Goal: Task Accomplishment & Management: Complete application form

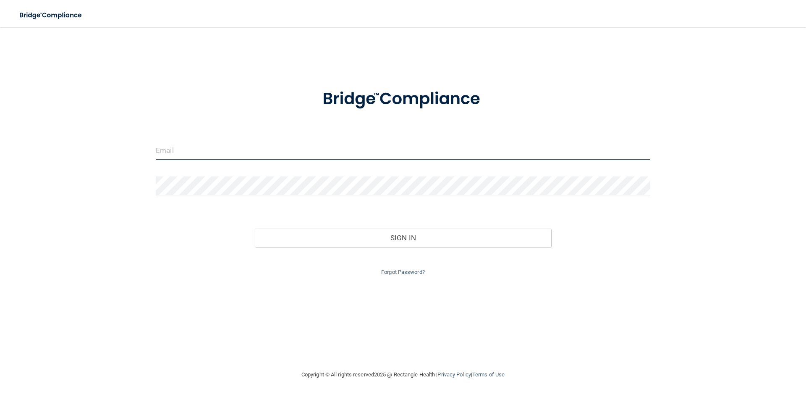
click at [168, 149] on input "email" at bounding box center [403, 150] width 495 height 19
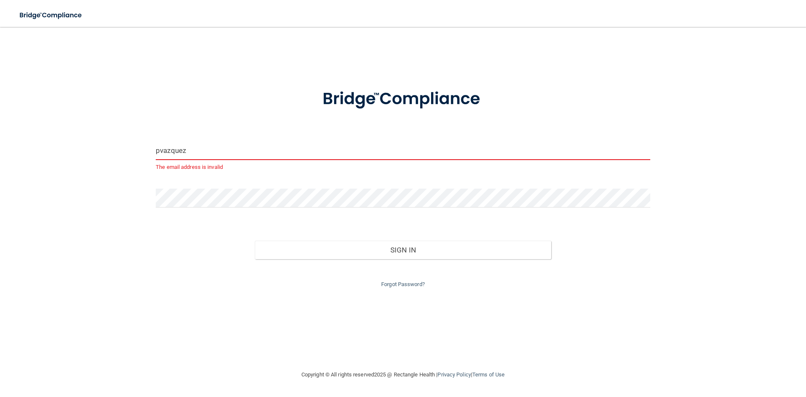
type input "[EMAIL_ADDRESS][DOMAIN_NAME]"
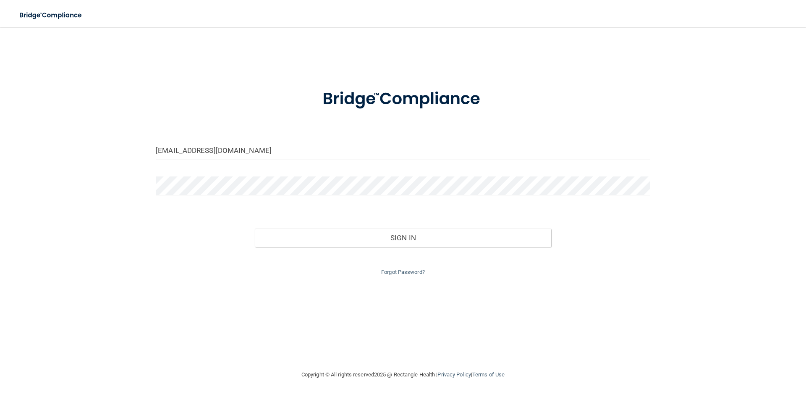
click at [223, 198] on div at bounding box center [402, 188] width 507 height 25
click at [255, 228] on button "Sign In" at bounding box center [403, 237] width 297 height 18
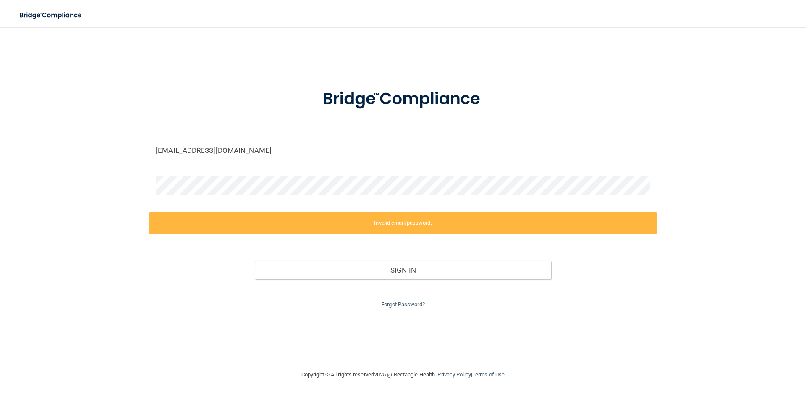
click at [91, 181] on div "[EMAIL_ADDRESS][DOMAIN_NAME] Invalid email/password. You don't have permission …" at bounding box center [403, 198] width 773 height 326
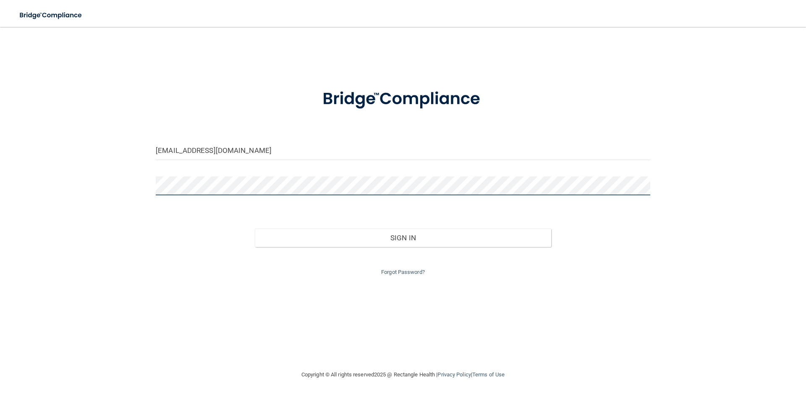
click at [255, 228] on button "Sign In" at bounding box center [403, 237] width 297 height 18
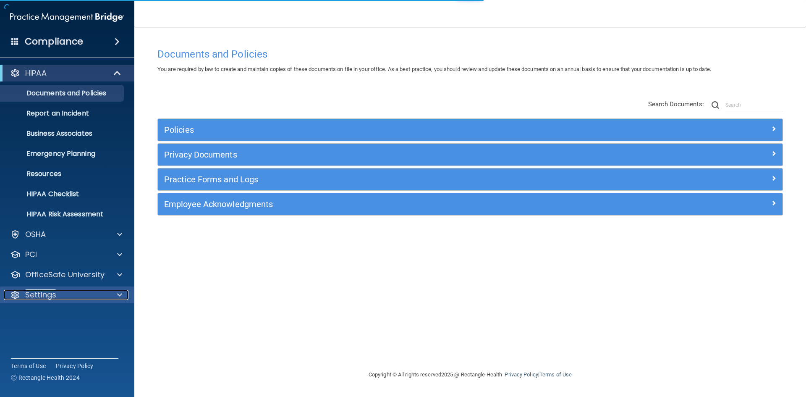
click at [59, 296] on div "Settings" at bounding box center [56, 295] width 104 height 10
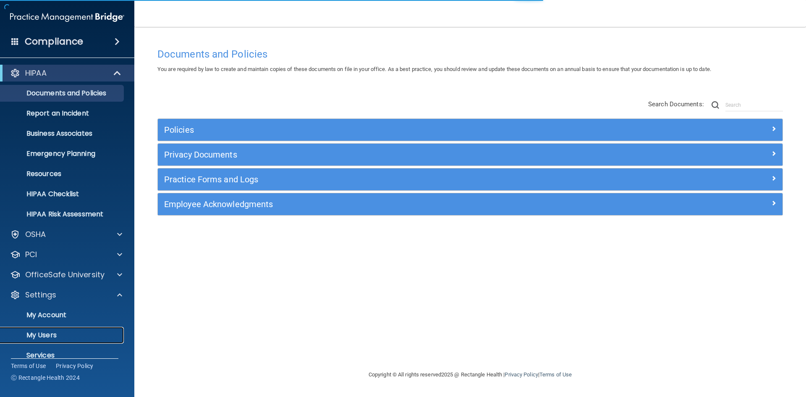
click at [42, 340] on link "My Users" at bounding box center [58, 335] width 132 height 17
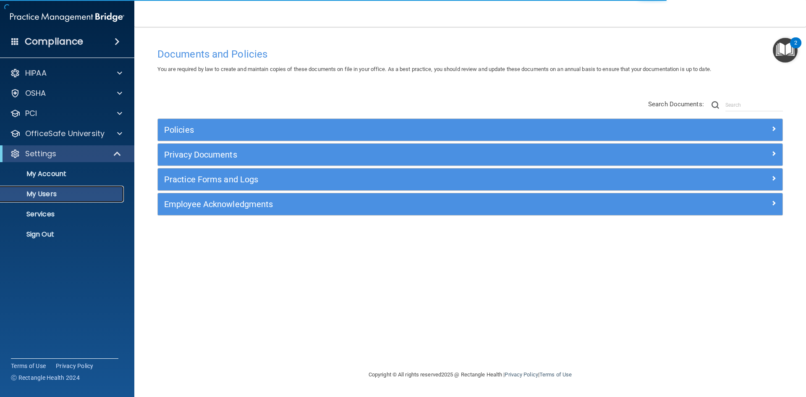
select select "20"
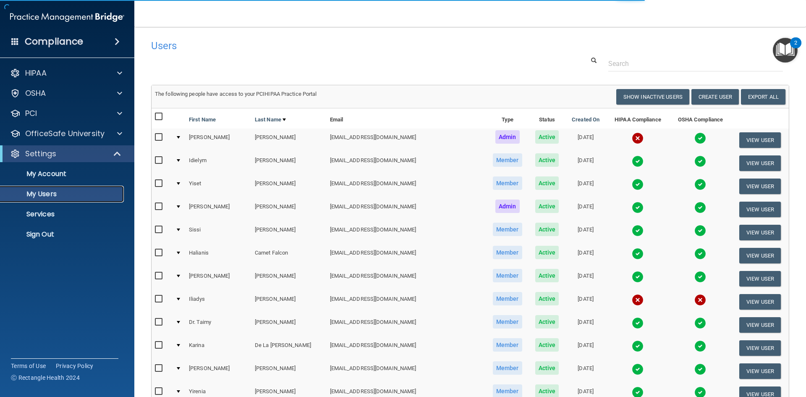
click at [50, 199] on link "My Users" at bounding box center [58, 194] width 132 height 17
click at [721, 94] on button "Create User" at bounding box center [715, 97] width 47 height 16
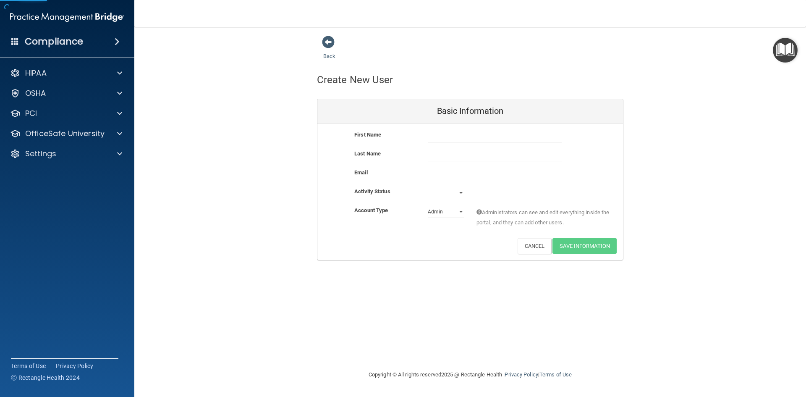
click at [462, 133] on input "text" at bounding box center [495, 136] width 134 height 13
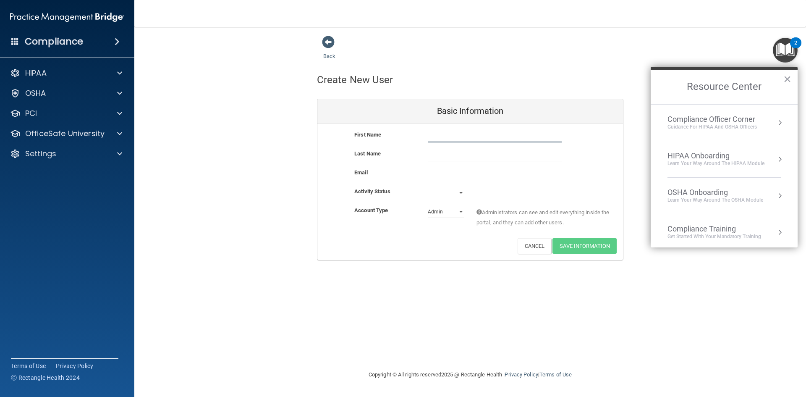
click at [462, 133] on input "text" at bounding box center [495, 136] width 134 height 13
type input "d"
type input "Dulce"
type input "[PERSON_NAME]"
paste input "[EMAIL_ADDRESS][DOMAIN_NAME]"
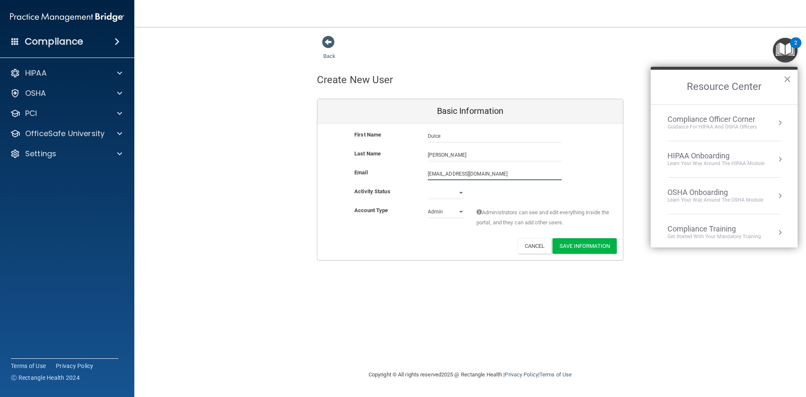
type input "[EMAIL_ADDRESS][DOMAIN_NAME]"
click at [457, 194] on select "Active Inactive" at bounding box center [446, 192] width 36 height 13
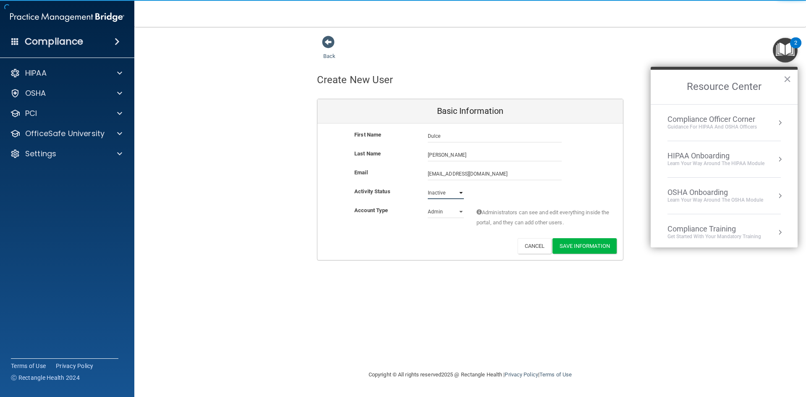
click at [428, 186] on select "Active Inactive" at bounding box center [446, 192] width 36 height 13
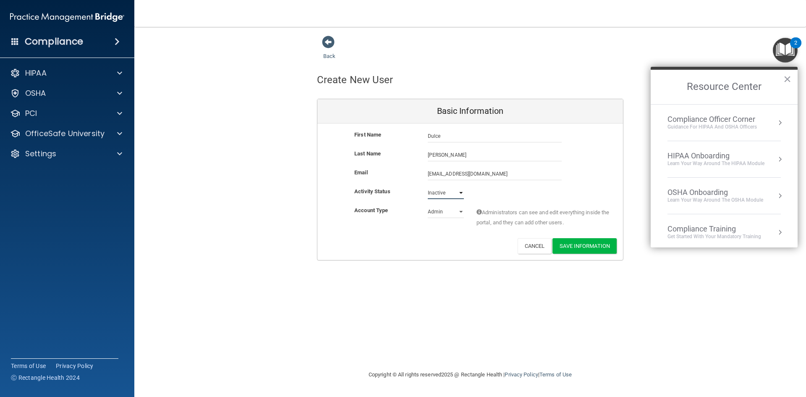
click at [455, 194] on select "Active Inactive" at bounding box center [446, 192] width 36 height 13
select select "active"
click at [428, 186] on select "Active Inactive" at bounding box center [446, 192] width 36 height 13
click at [452, 207] on select "Admin Member" at bounding box center [446, 211] width 36 height 13
select select "practice_member"
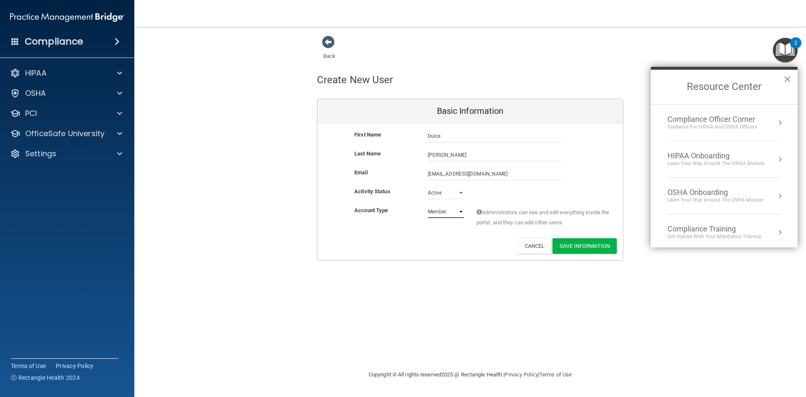
click at [428, 205] on select "Admin Member" at bounding box center [446, 211] width 36 height 13
click at [600, 247] on button "Save Information" at bounding box center [585, 246] width 64 height 16
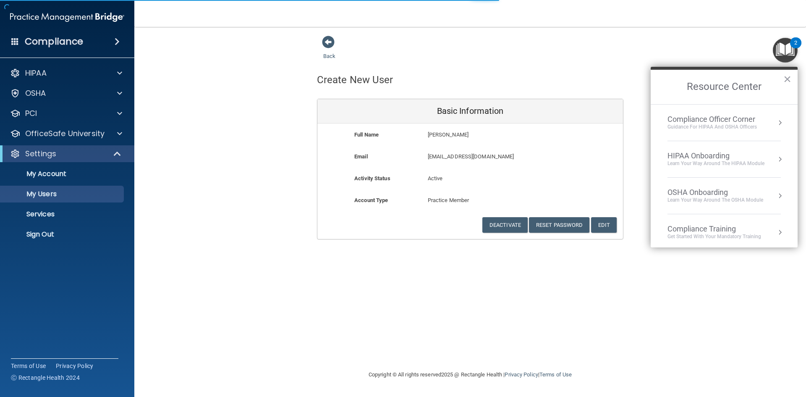
select select "20"
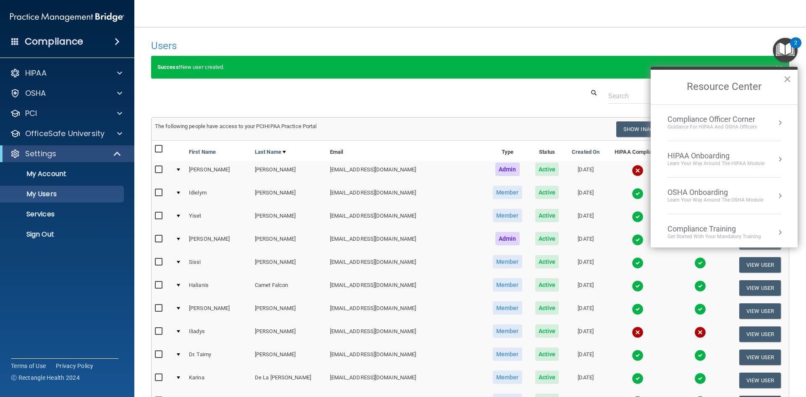
click at [57, 279] on accordion "HIPAA Documents and Policies Report an Incident Business Associates Emergency P…" at bounding box center [67, 174] width 135 height 227
click at [43, 236] on p "Sign Out" at bounding box center [62, 234] width 115 height 8
